Goal: Find specific page/section

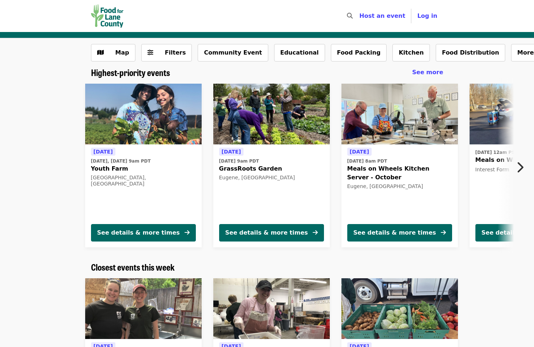
click at [519, 164] on icon "chevron-right icon" at bounding box center [519, 167] width 7 height 14
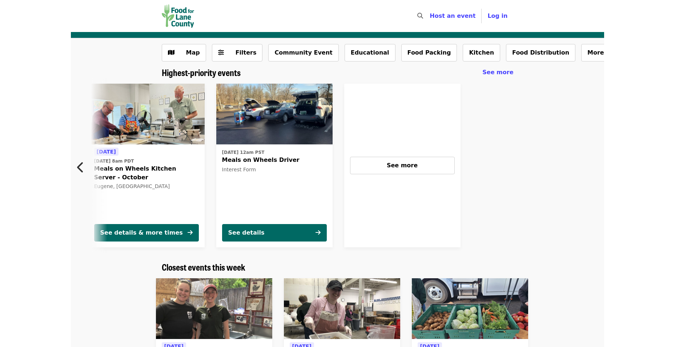
scroll to position [0, 339]
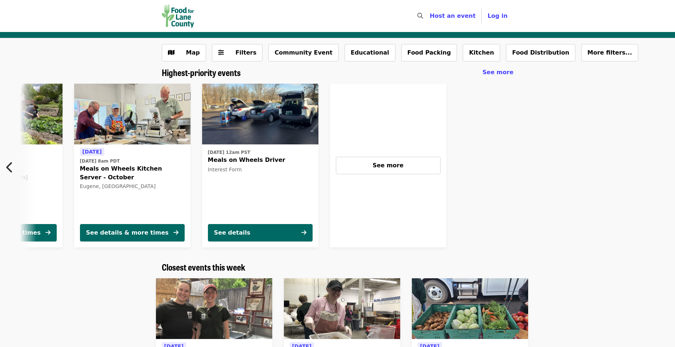
click at [502, 70] on span "See more" at bounding box center [498, 72] width 31 height 7
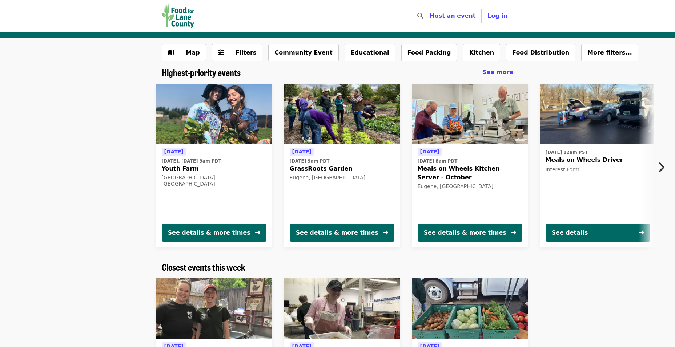
click at [423, 15] on icon "search icon" at bounding box center [421, 15] width 6 height 7
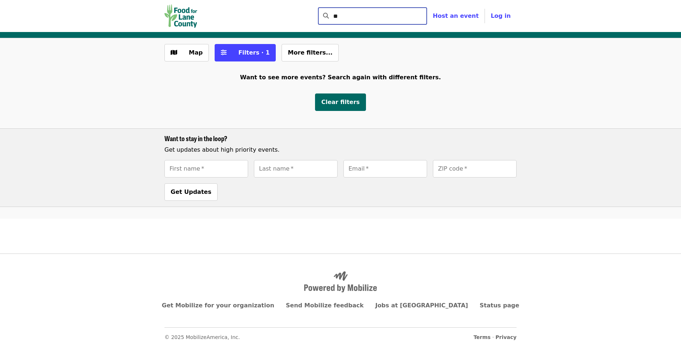
type input "*"
